Goal: Information Seeking & Learning: Check status

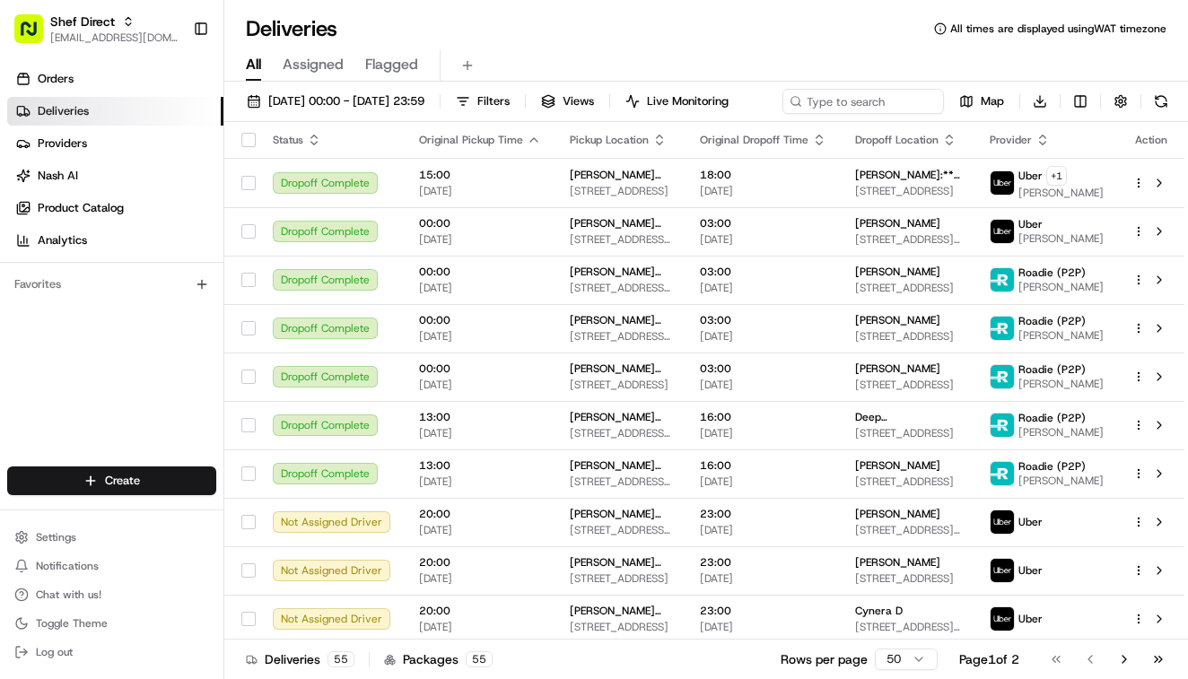
click at [67, 30] on span "Shef Direct" at bounding box center [82, 22] width 65 height 18
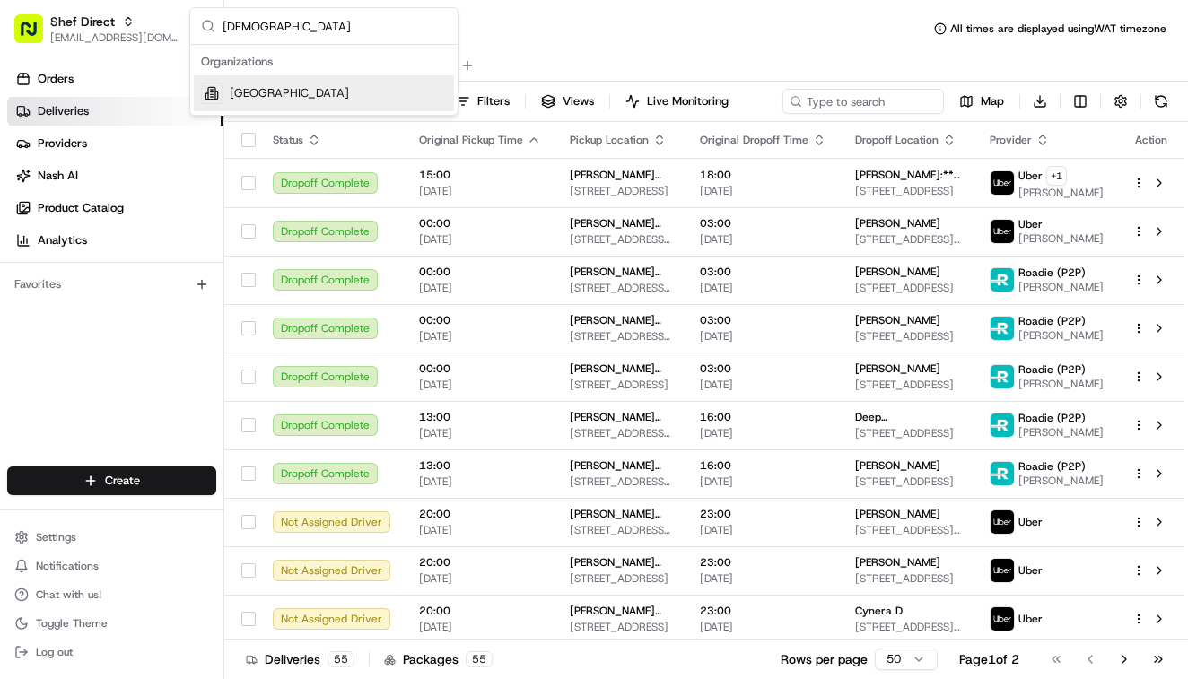
type input "temple"
click at [308, 82] on div "[GEOGRAPHIC_DATA]" at bounding box center [324, 93] width 260 height 36
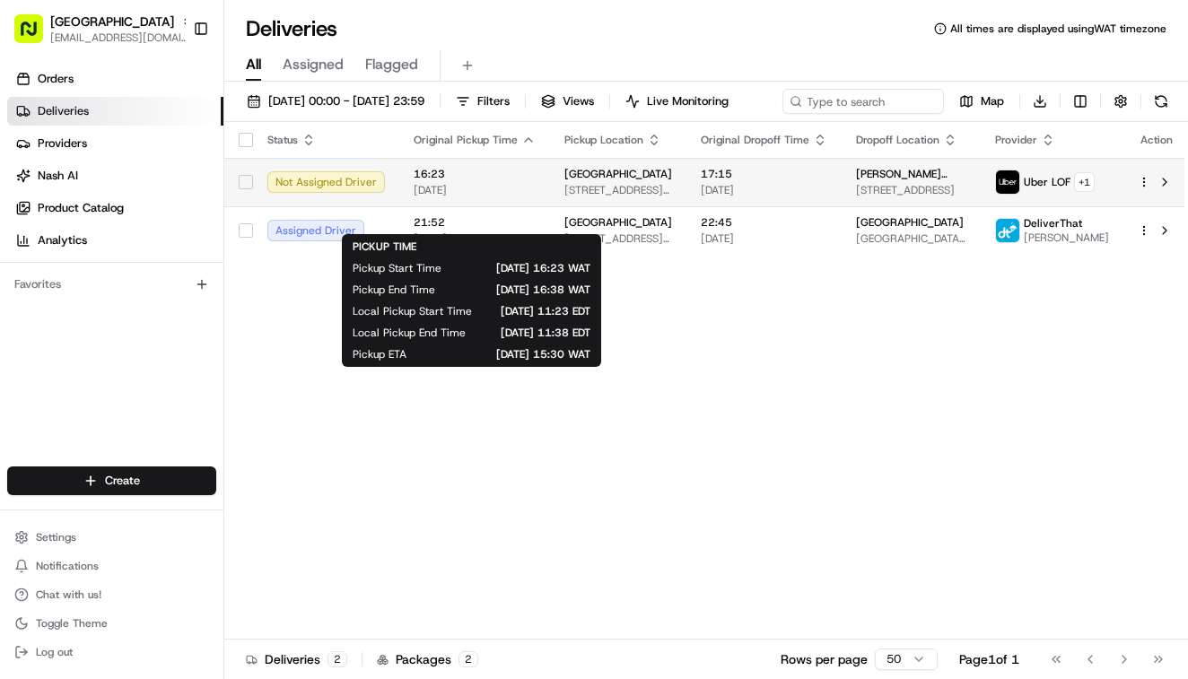
click at [501, 181] on span "16:23" at bounding box center [475, 174] width 122 height 14
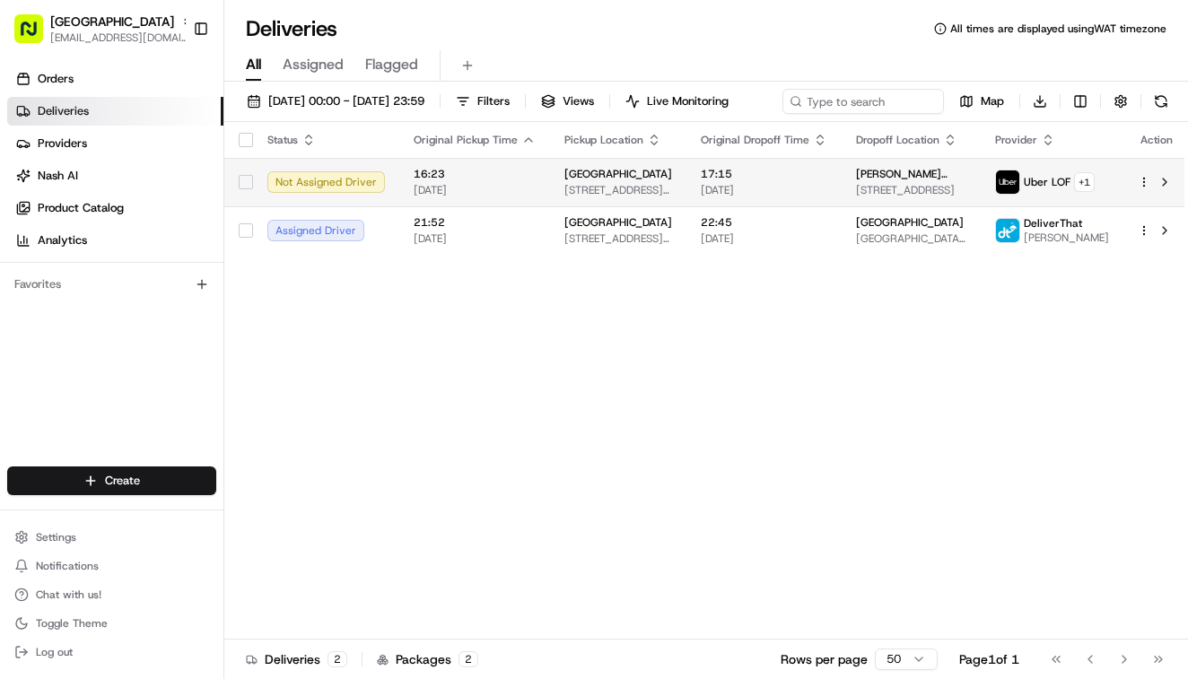
click at [450, 197] on td "16:23 18/08/2025" at bounding box center [474, 182] width 151 height 48
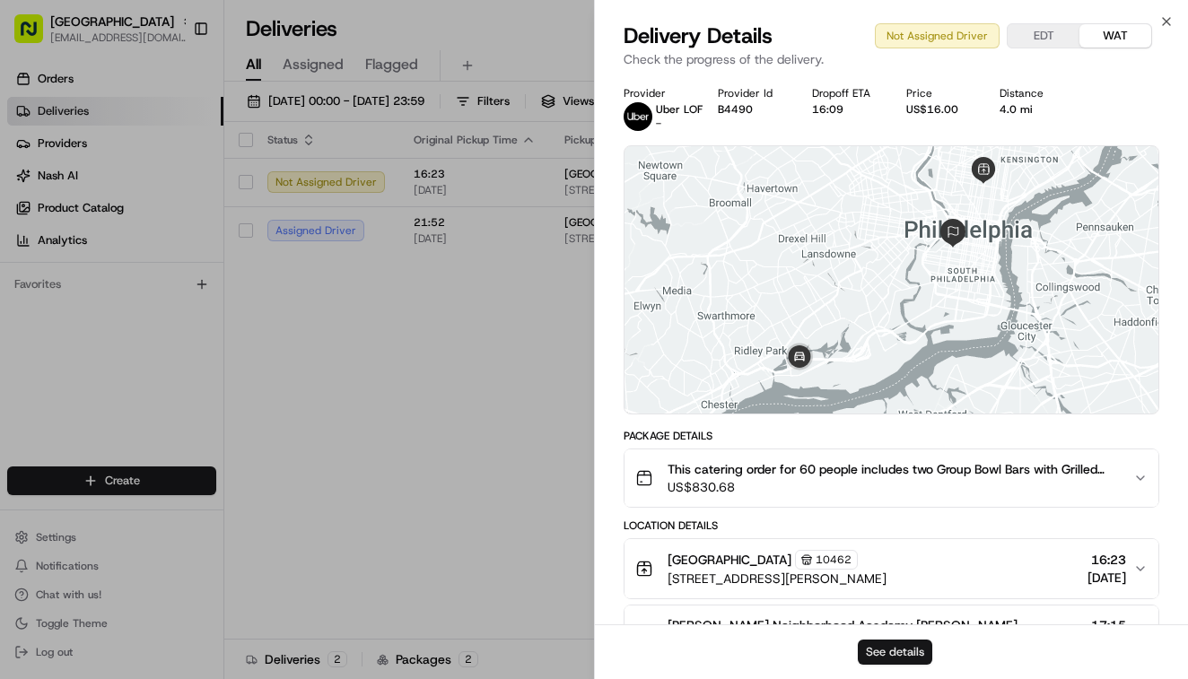
click at [900, 653] on button "See details" at bounding box center [895, 652] width 74 height 25
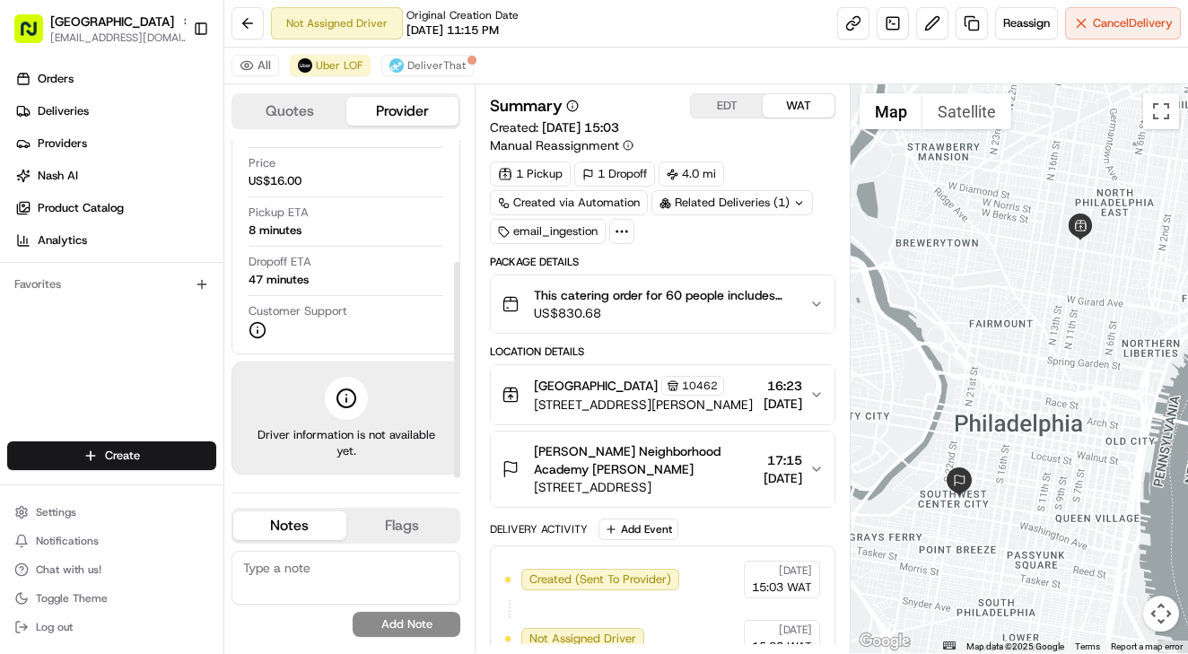
scroll to position [190, 0]
click at [591, 395] on span "[GEOGRAPHIC_DATA]" at bounding box center [596, 386] width 124 height 18
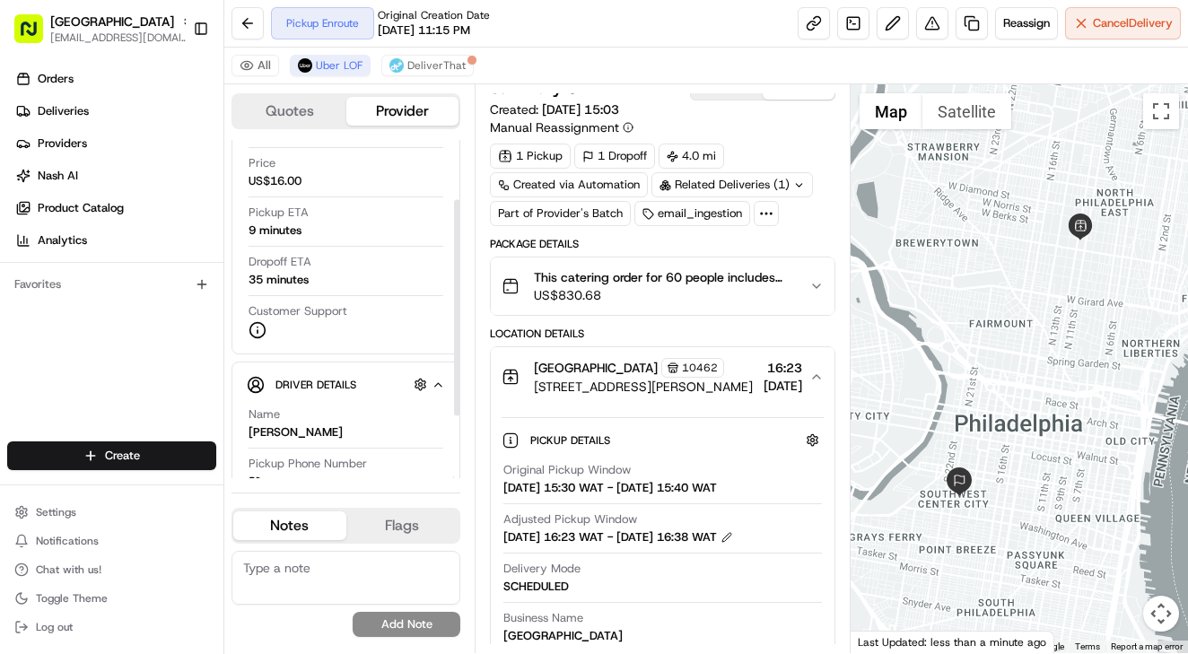
scroll to position [93, 0]
